Goal: Task Accomplishment & Management: Use online tool/utility

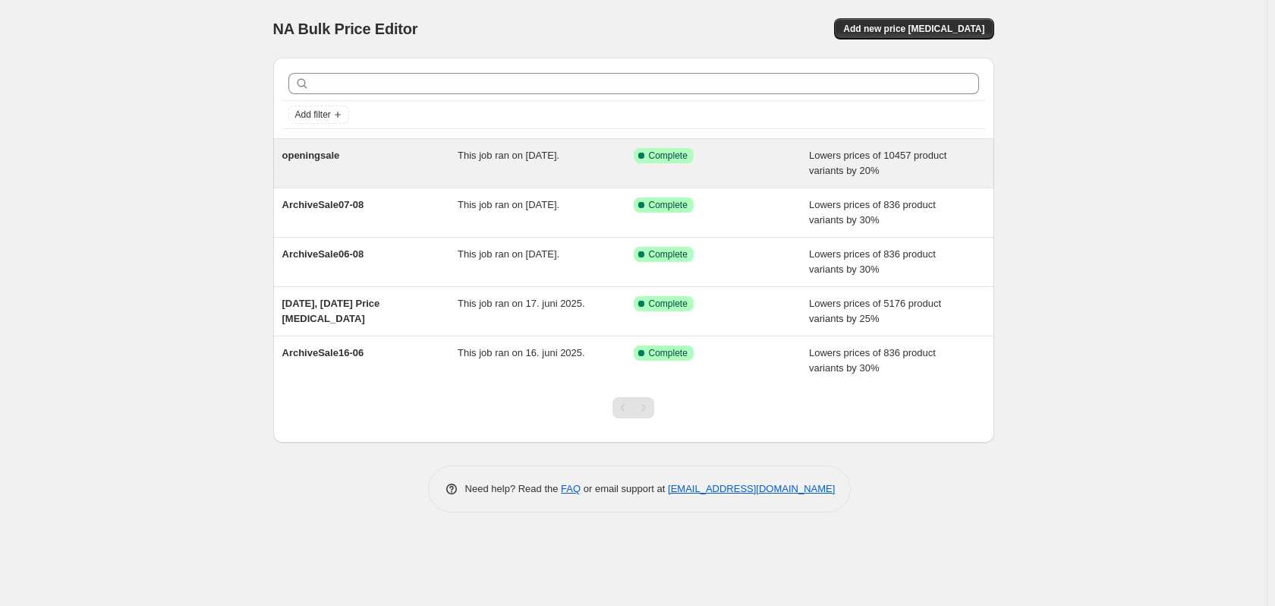
click at [381, 163] on div "openingsale" at bounding box center [370, 163] width 176 height 30
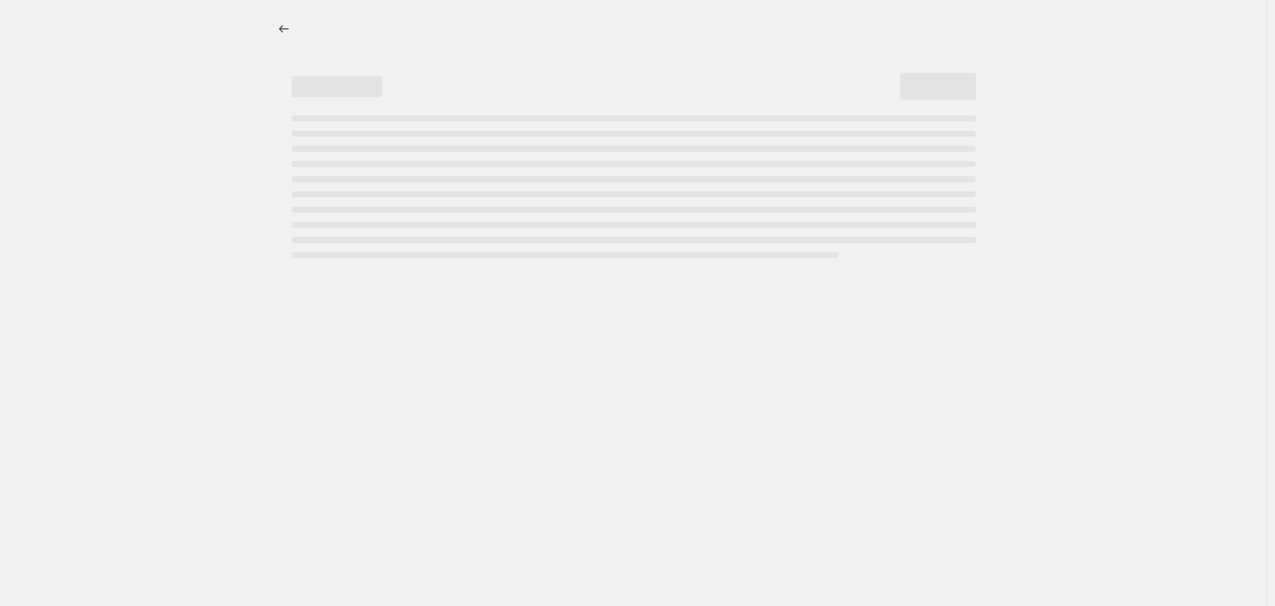
select select "percentage"
select select "collection"
select select "not_equal"
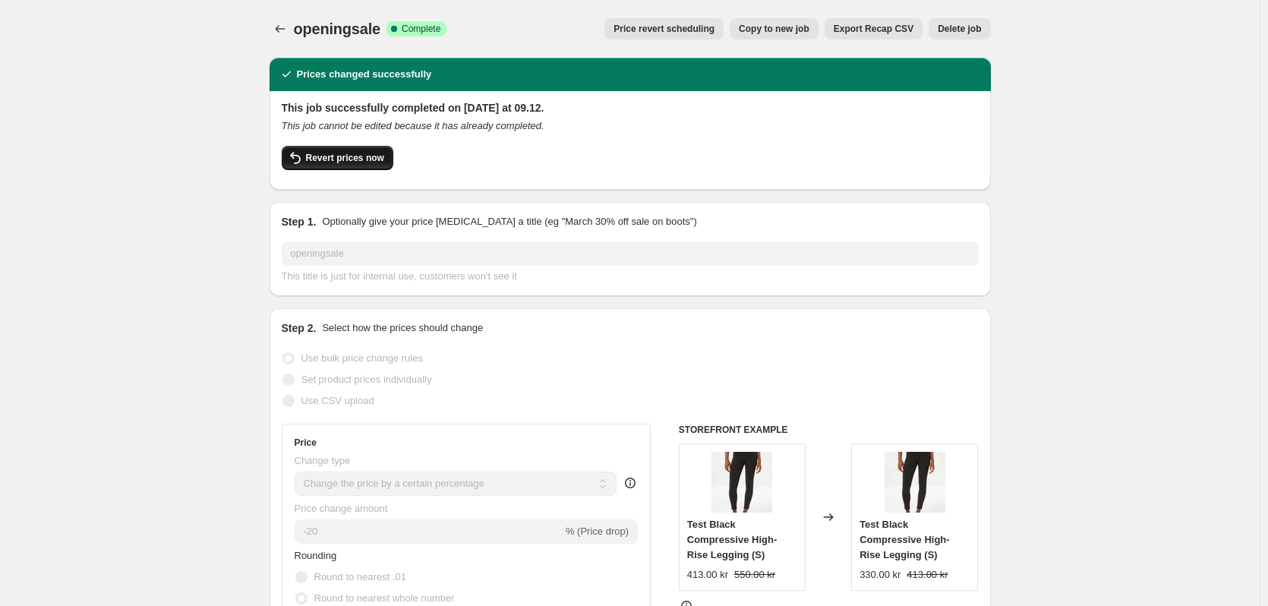
click at [343, 156] on span "Revert prices now" at bounding box center [345, 158] width 78 height 12
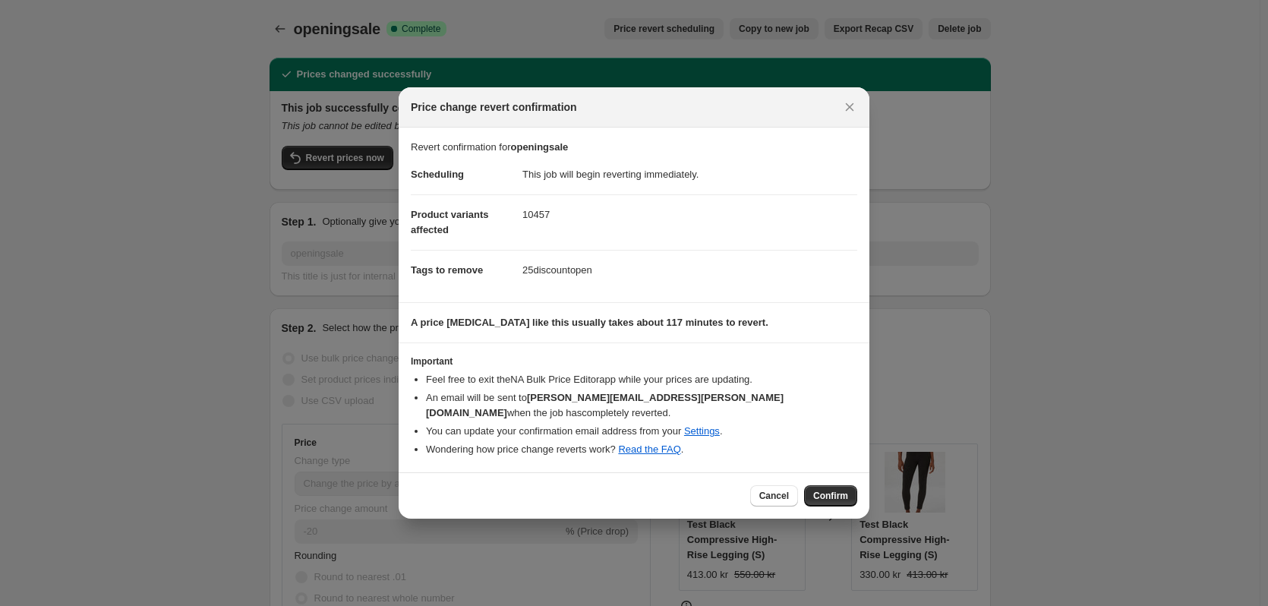
click at [825, 491] on span "Confirm" at bounding box center [830, 496] width 35 height 12
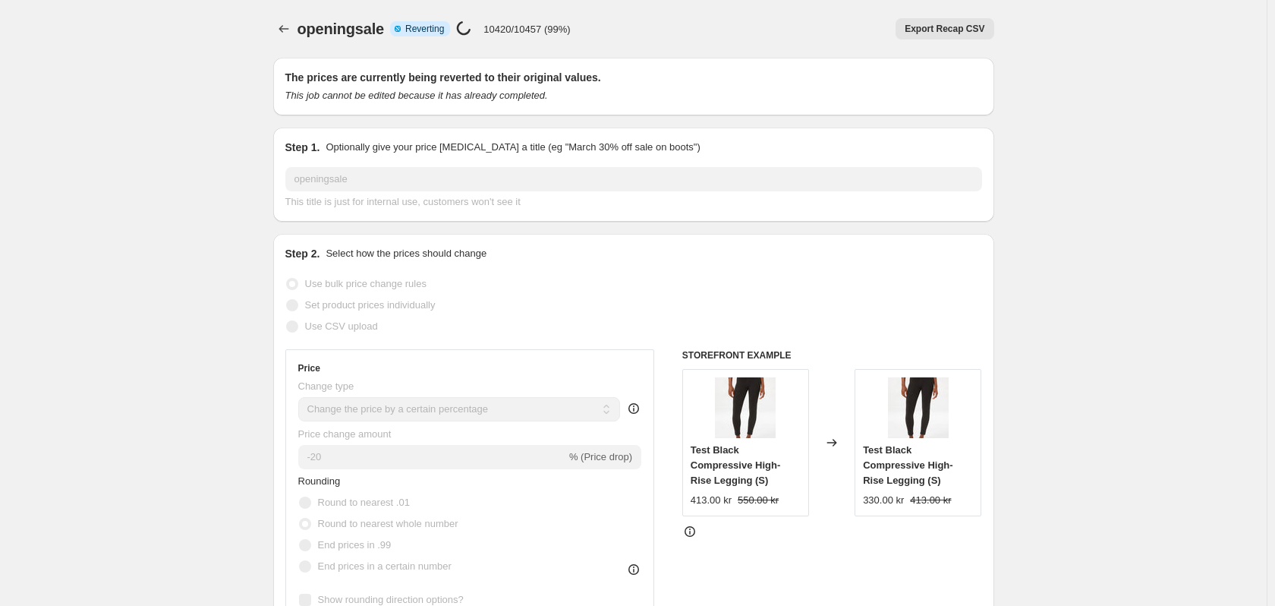
select select "percentage"
select select "collection"
select select "not_equal"
